Goal: Task Accomplishment & Management: Complete application form

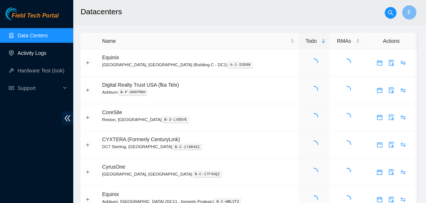
click at [46, 54] on link "Activity Logs" at bounding box center [32, 53] width 29 height 6
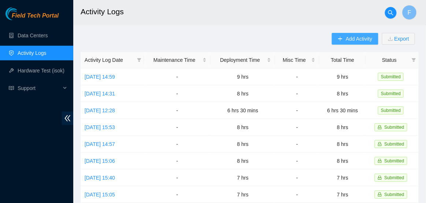
click at [341, 36] on button "Add Activity" at bounding box center [355, 39] width 46 height 12
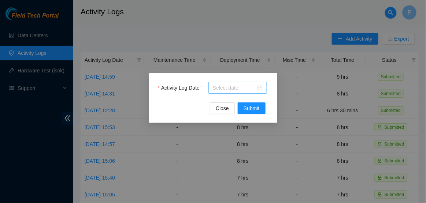
click at [260, 90] on div at bounding box center [238, 88] width 50 height 8
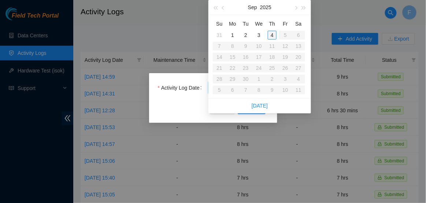
type input "2025-09-04"
click at [272, 38] on div "4" at bounding box center [272, 35] width 9 height 9
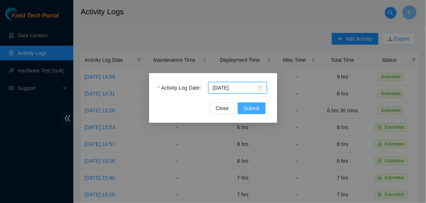
click at [254, 109] on span "Submit" at bounding box center [252, 108] width 16 height 8
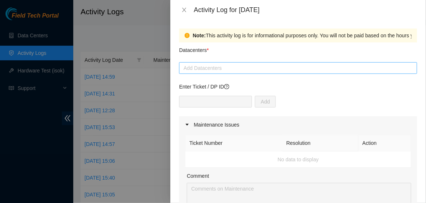
click at [241, 72] on div at bounding box center [298, 68] width 234 height 9
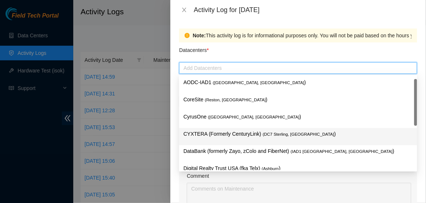
scroll to position [79, 0]
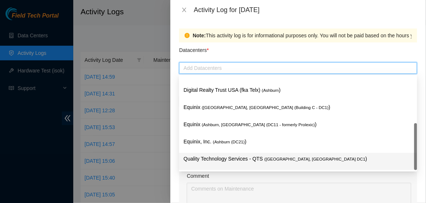
click at [224, 155] on p "Quality Technology Services - QTS ( Ashburn, VA DC1 )" at bounding box center [298, 159] width 229 height 8
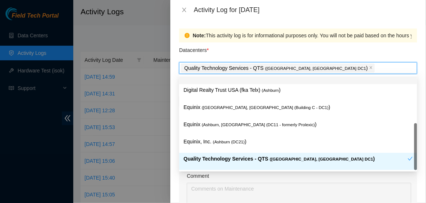
click at [315, 48] on div "Datacenters *" at bounding box center [298, 52] width 238 height 20
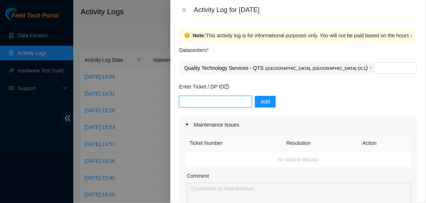
click at [225, 105] on input "text" at bounding box center [215, 102] width 73 height 12
type input "DP77110"
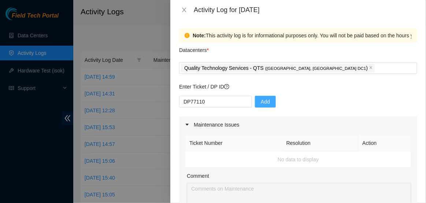
click at [262, 100] on span "Add" at bounding box center [265, 102] width 9 height 8
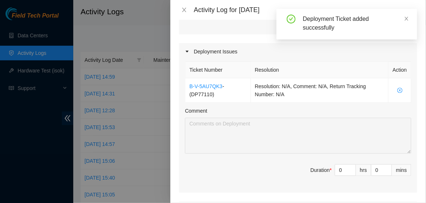
scroll to position [225, 0]
click at [345, 170] on input "0" at bounding box center [345, 169] width 21 height 11
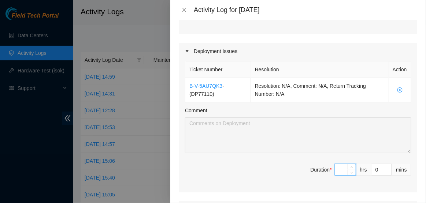
type input "1"
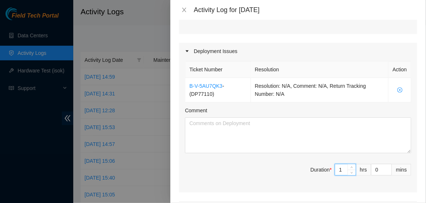
type input "13"
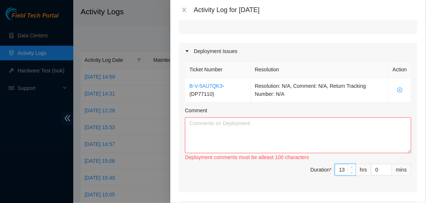
type input "13"
click at [295, 130] on textarea "Comment" at bounding box center [298, 136] width 226 height 36
paste textarea "Hi Dave, EOD Update: -Scanned SN for both PDU's -Scanned SN for all switches-Mo…"
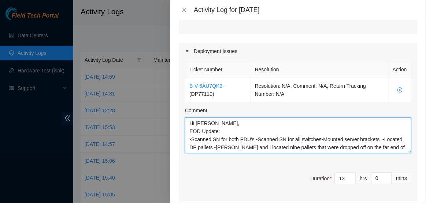
scroll to position [46, 0]
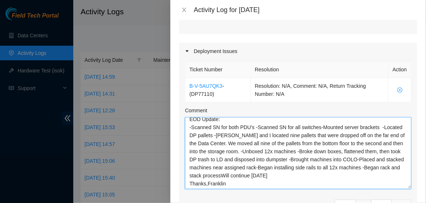
drag, startPoint x: 411, startPoint y: 150, endPoint x: 411, endPoint y: 186, distance: 36.3
click at [411, 186] on textarea "Hi Dave, EOD Update: -Scanned SN for both PDU's -Scanned SN for all switches-Mo…" at bounding box center [298, 154] width 226 height 72
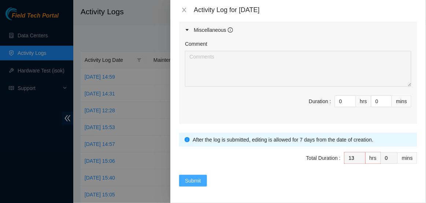
type textarea "Hi Dave, EOD Update: -Scanned SN for both PDU's -Scanned SN for all switches-Mo…"
click at [202, 181] on button "Submit" at bounding box center [193, 181] width 28 height 12
